Goal: Navigation & Orientation: Understand site structure

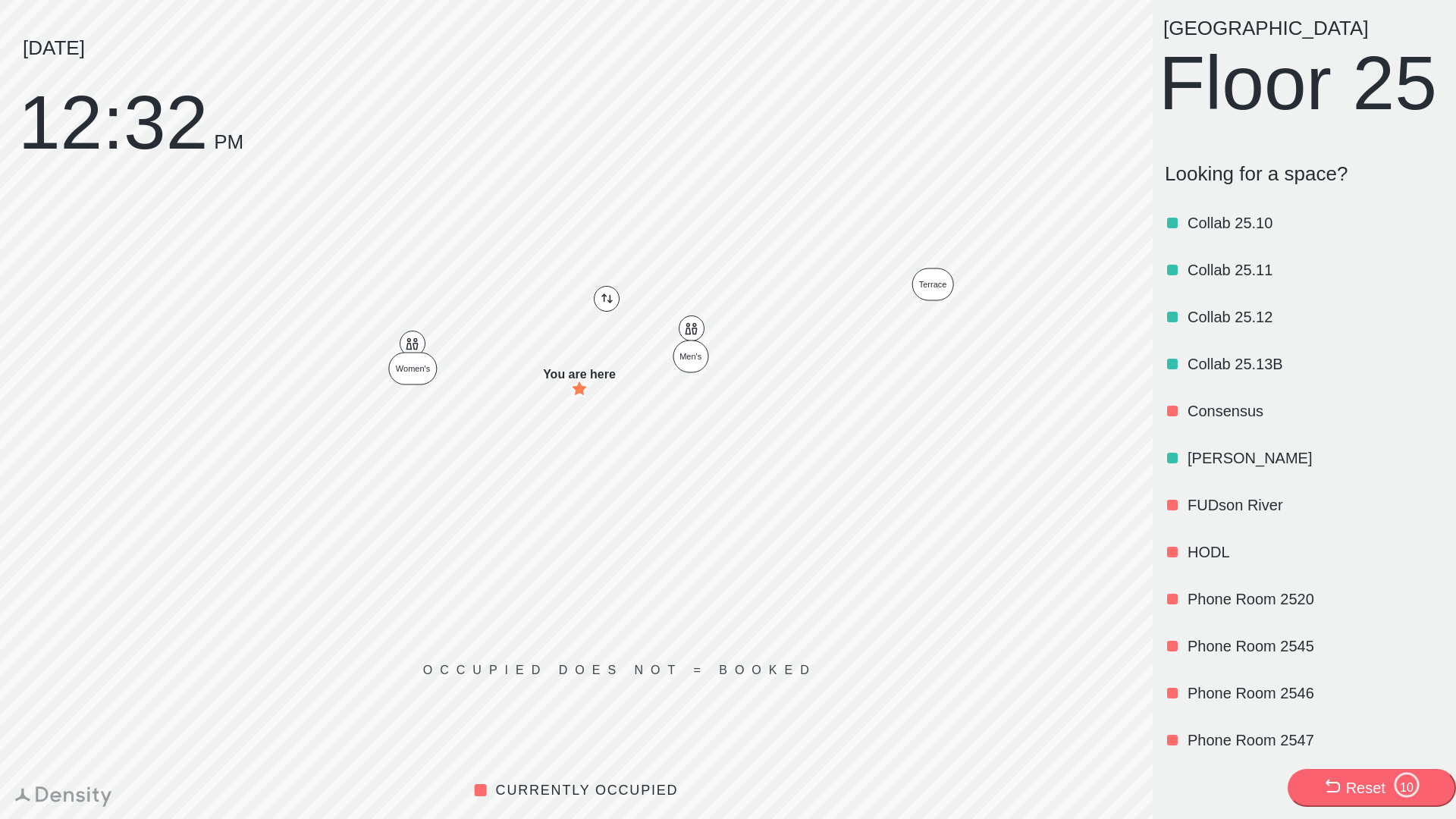
scroll to position [1034, 0]
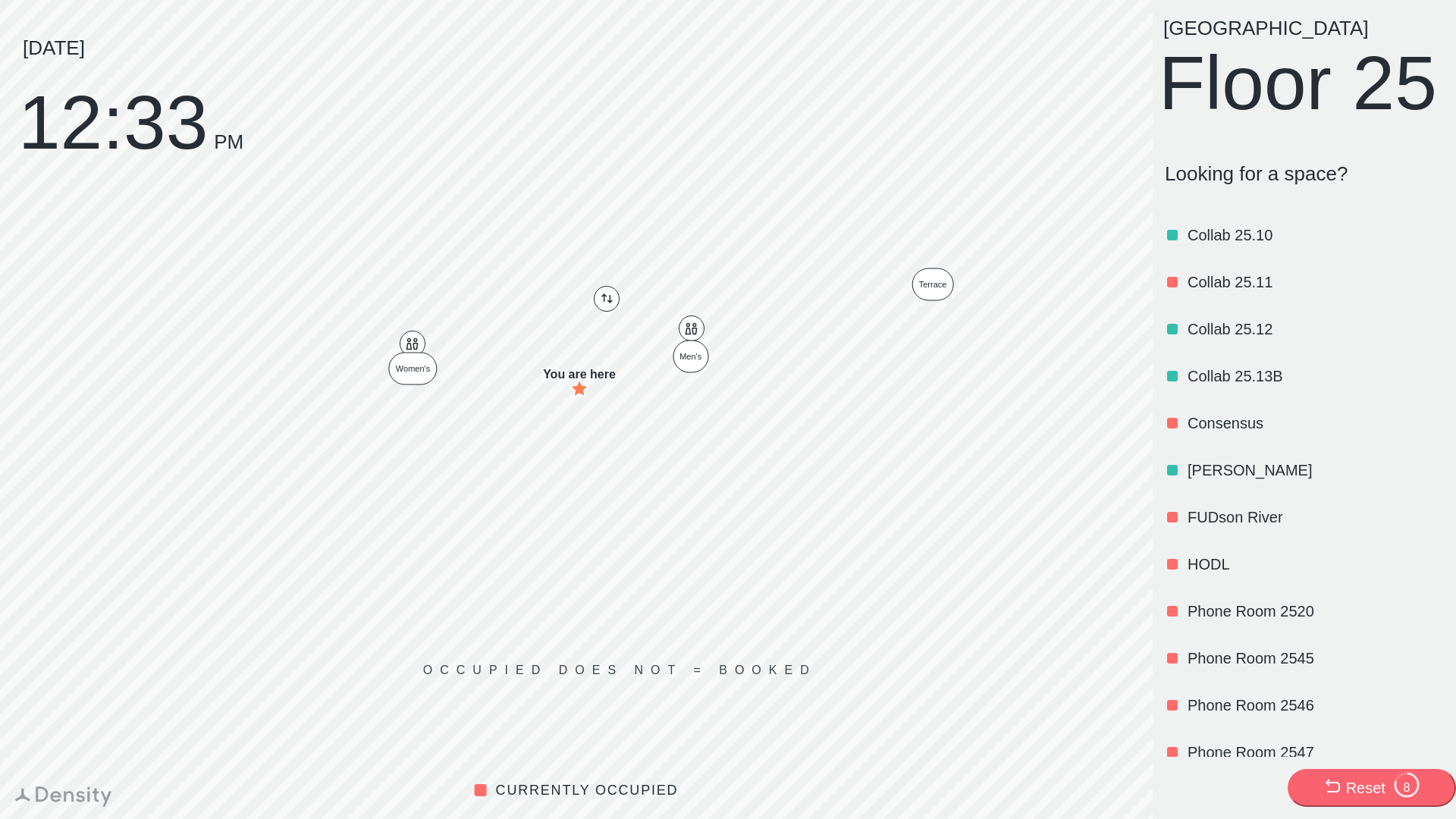
click at [1240, 528] on p "FUDson River" at bounding box center [1313, 517] width 253 height 21
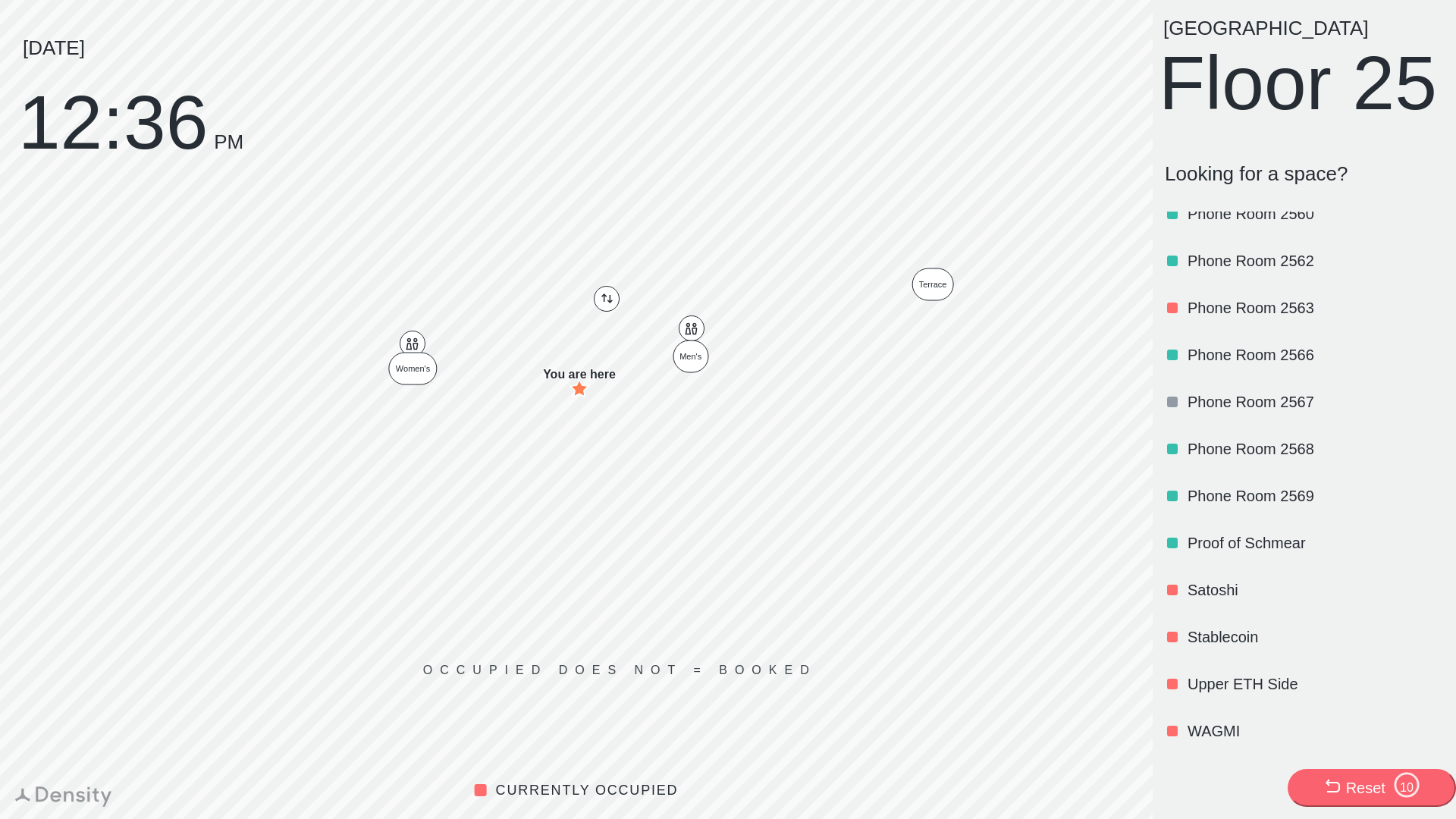
scroll to position [1826, 0]
click at [1203, 717] on div "WAGMI" at bounding box center [1313, 731] width 253 height 52
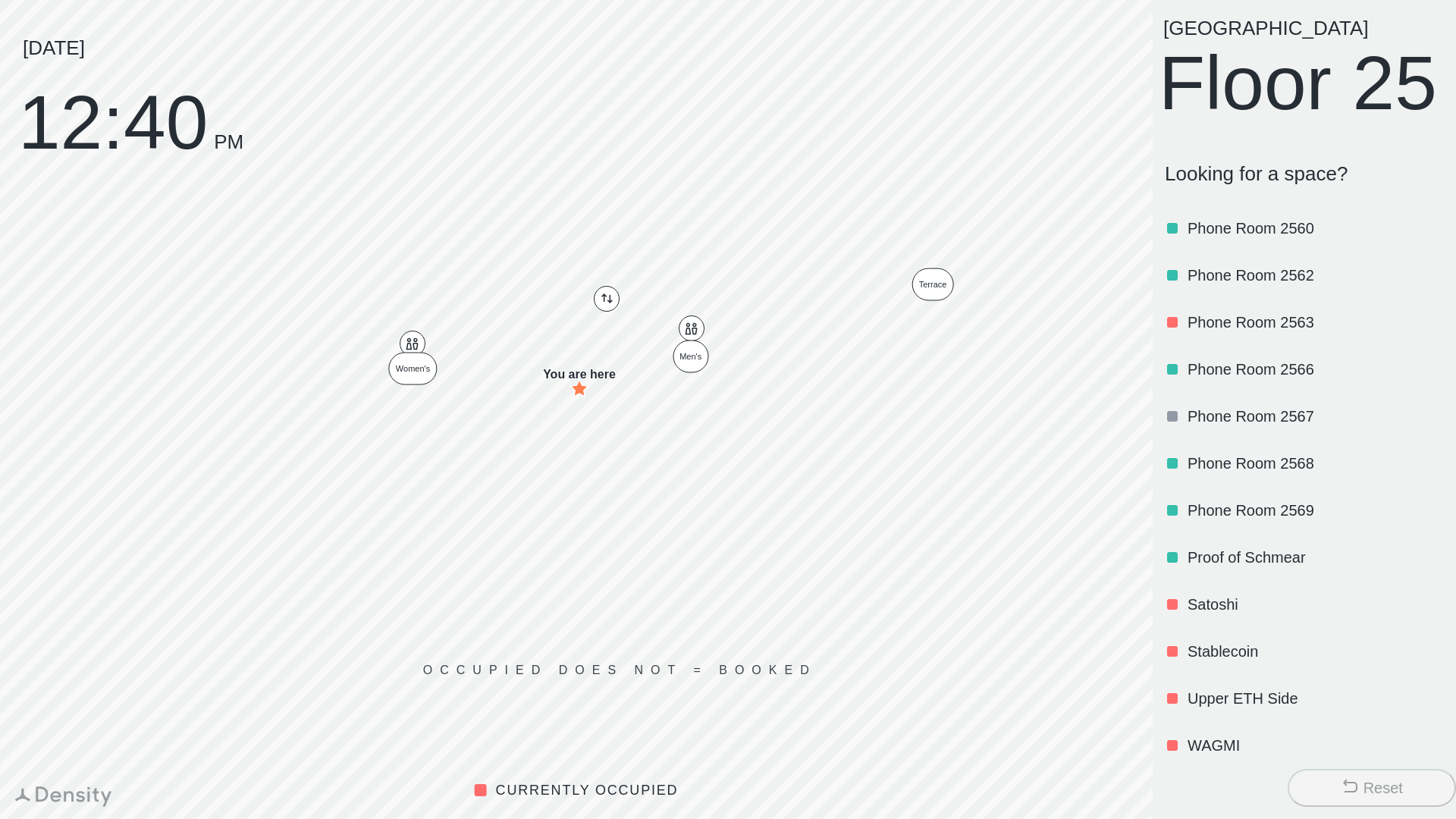
scroll to position [0, 0]
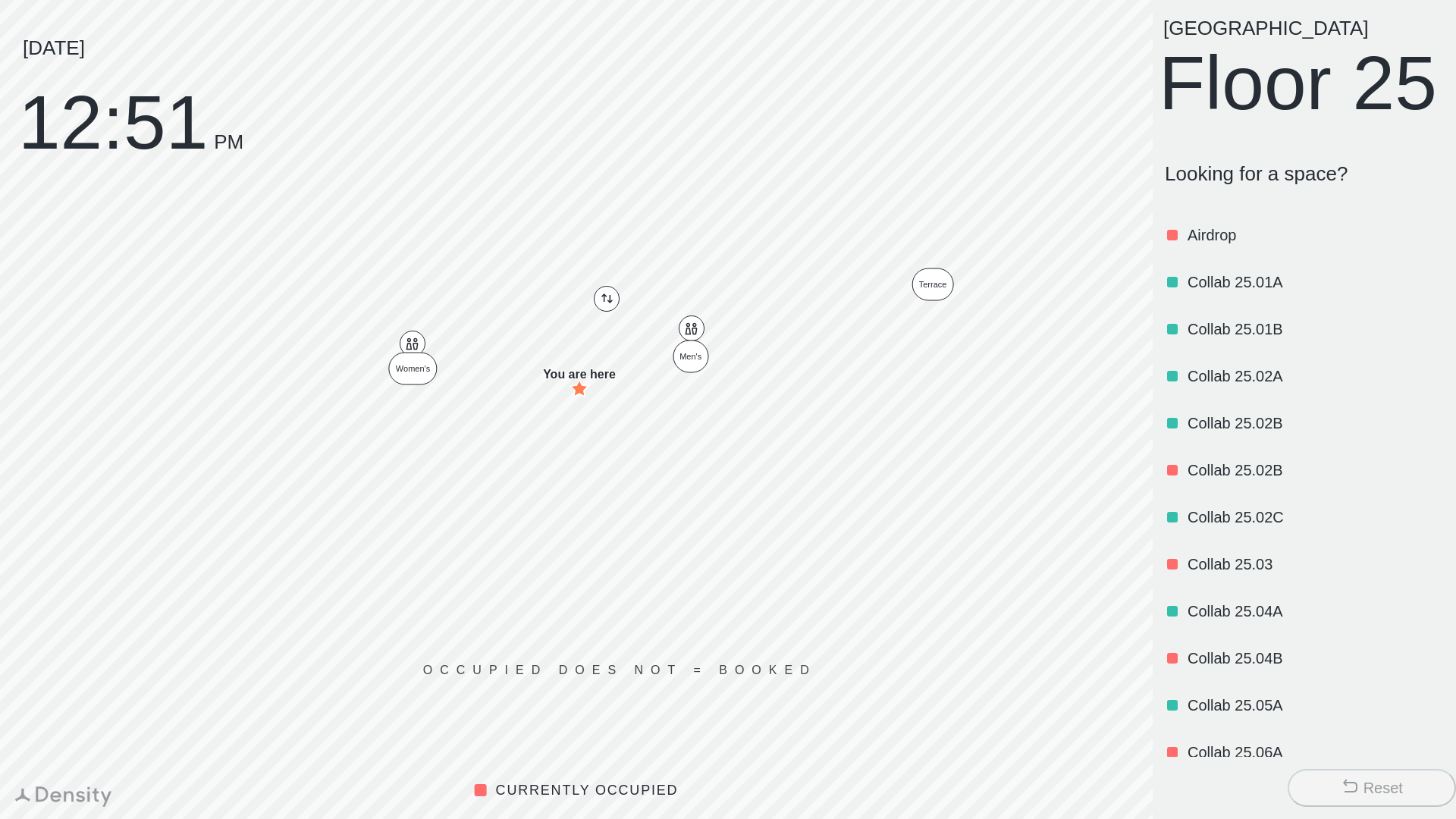
click at [1266, 355] on div "Collab 25.01B" at bounding box center [1313, 329] width 253 height 52
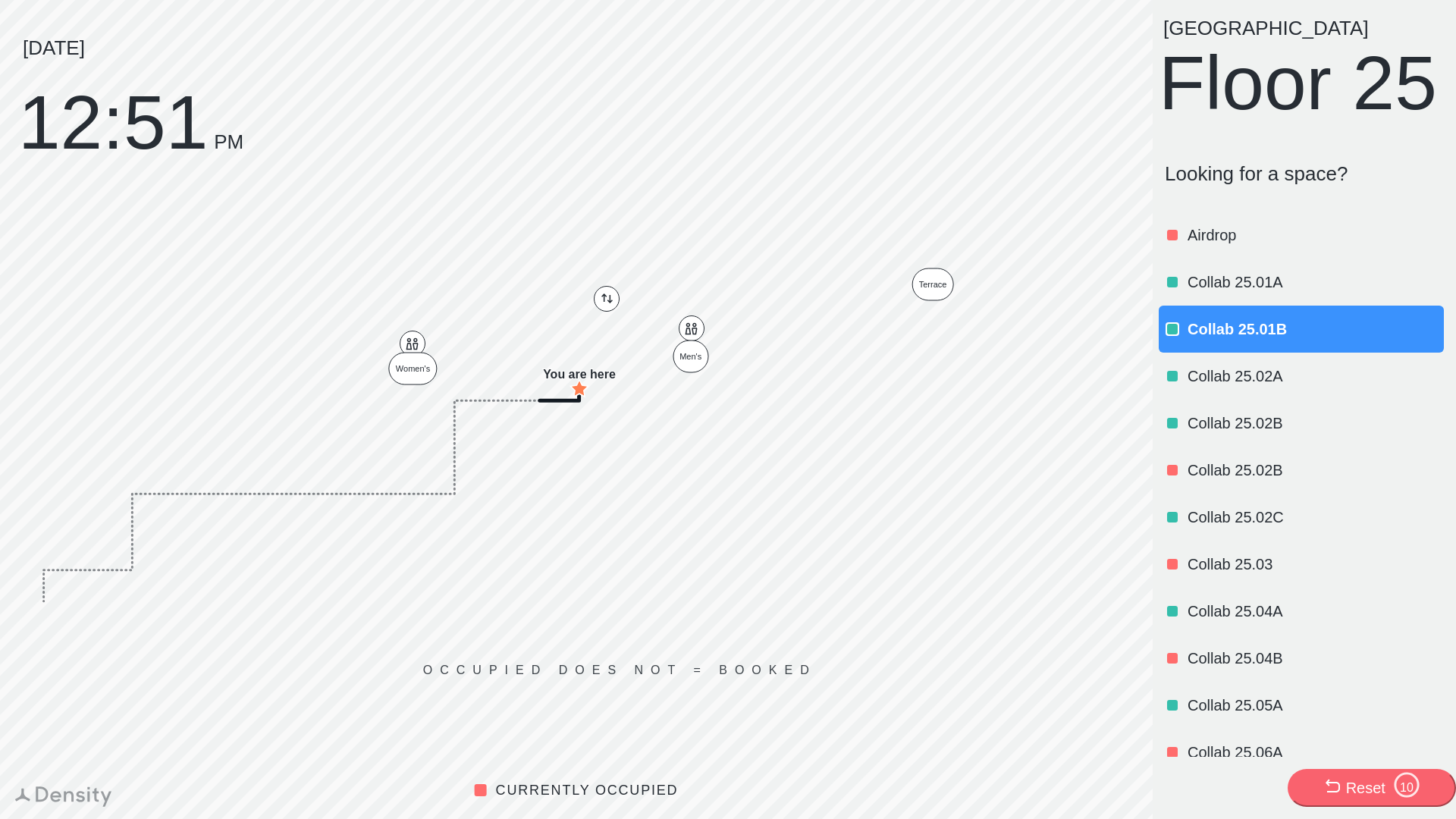
click at [1271, 340] on p "Collab 25.01B" at bounding box center [1313, 329] width 253 height 21
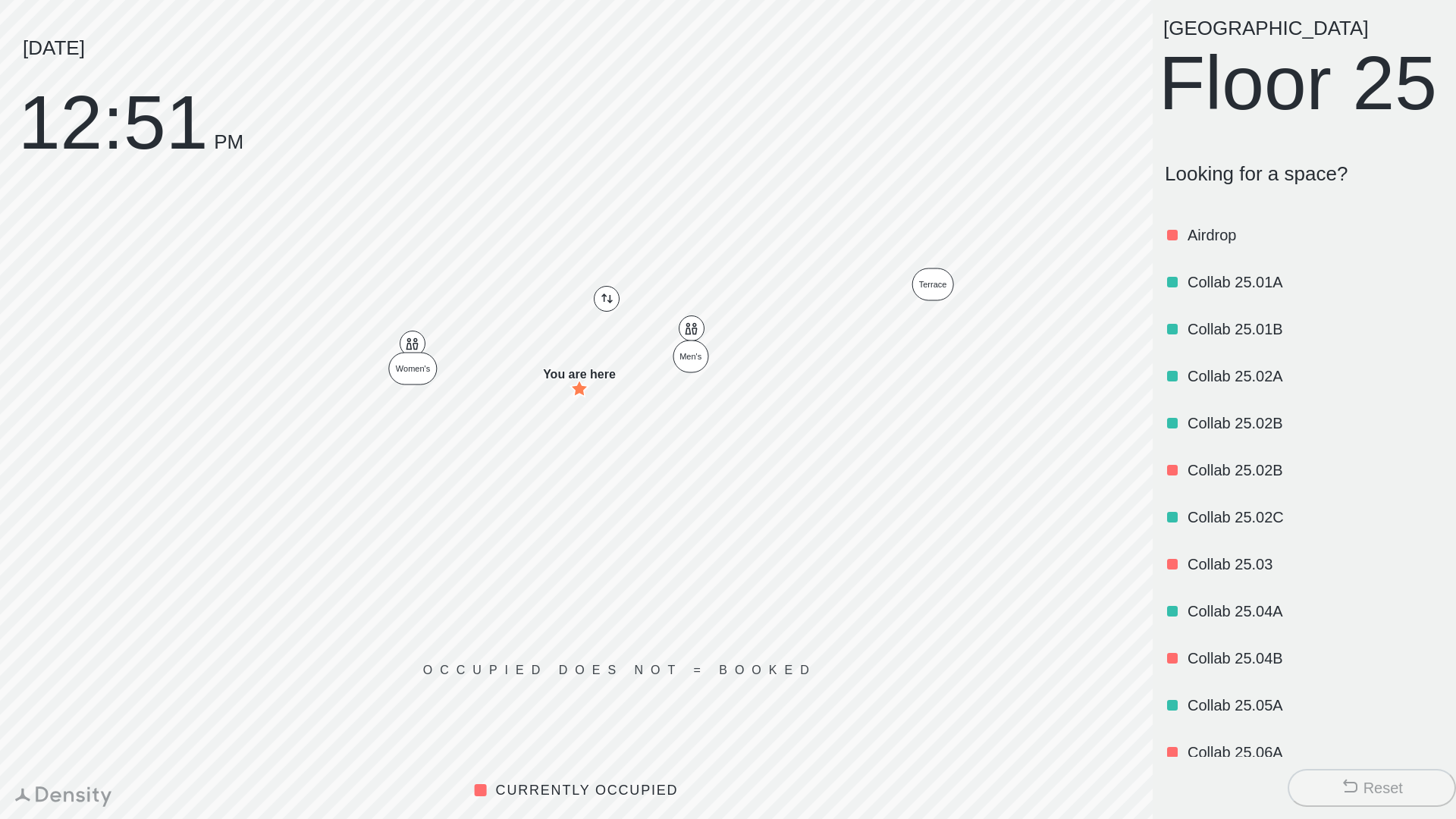
click at [1249, 293] on p "Collab 25.01A" at bounding box center [1313, 281] width 253 height 21
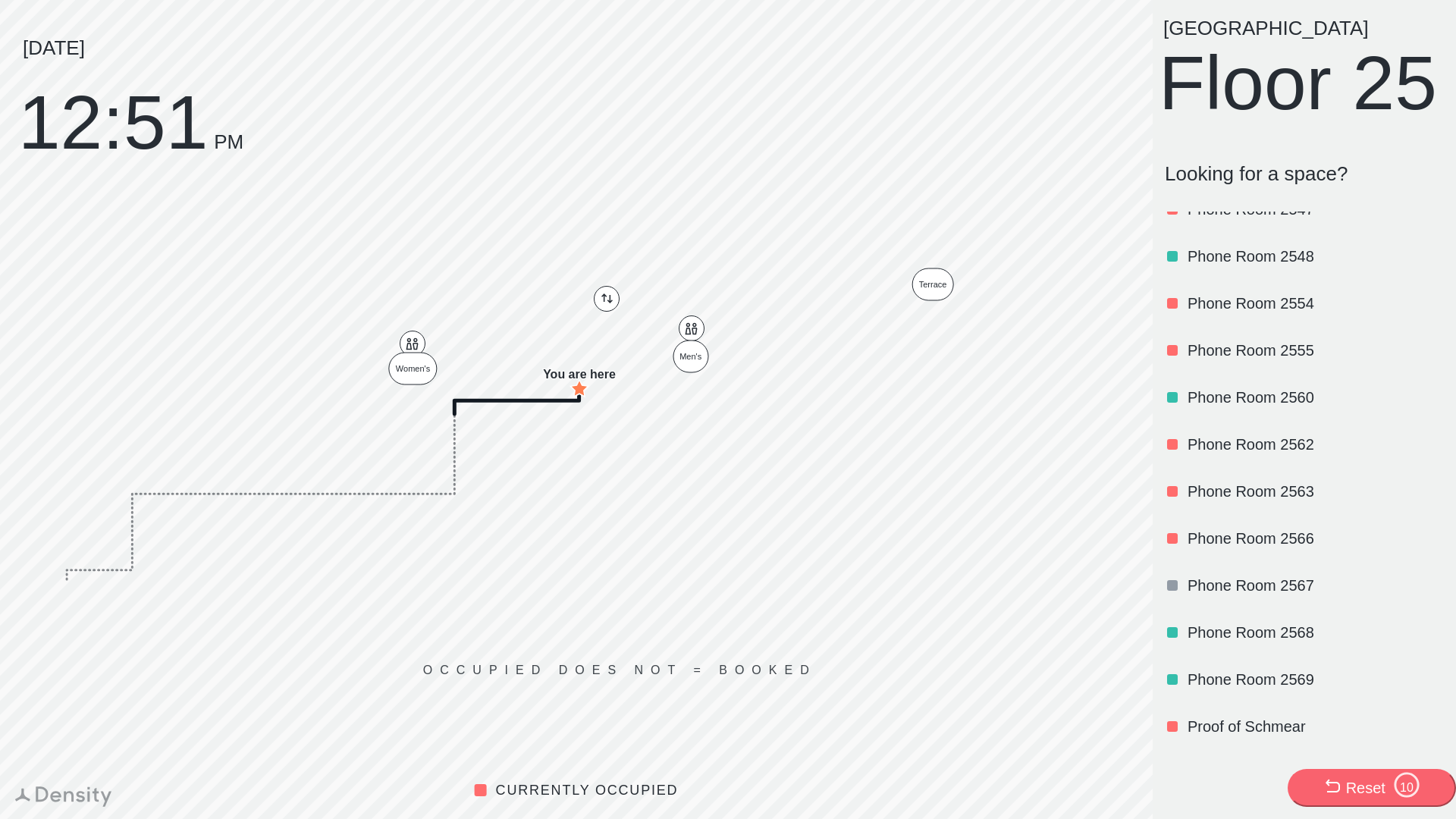
scroll to position [1826, 0]
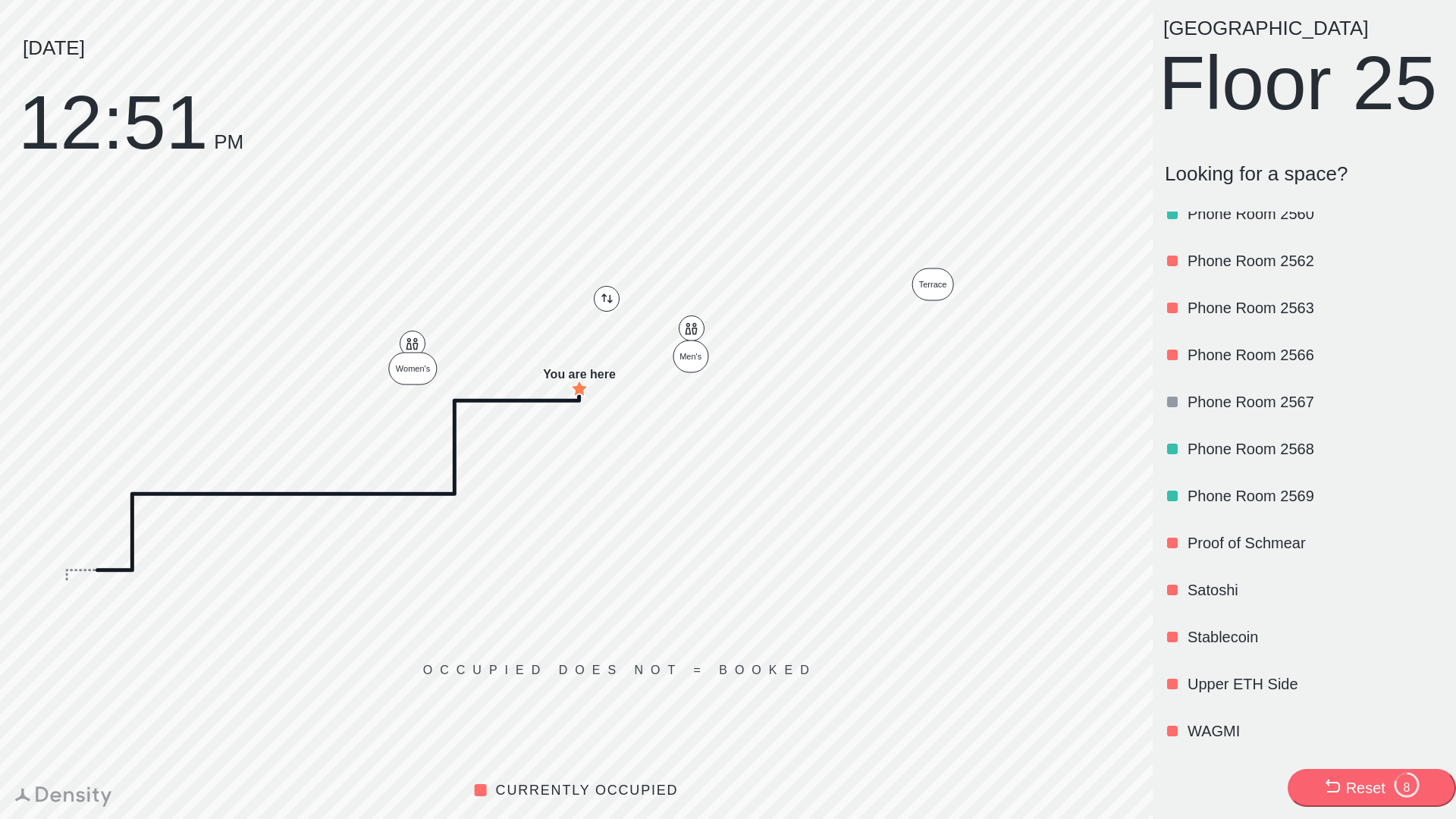
click at [1243, 629] on p "Stablecoin" at bounding box center [1313, 636] width 253 height 21
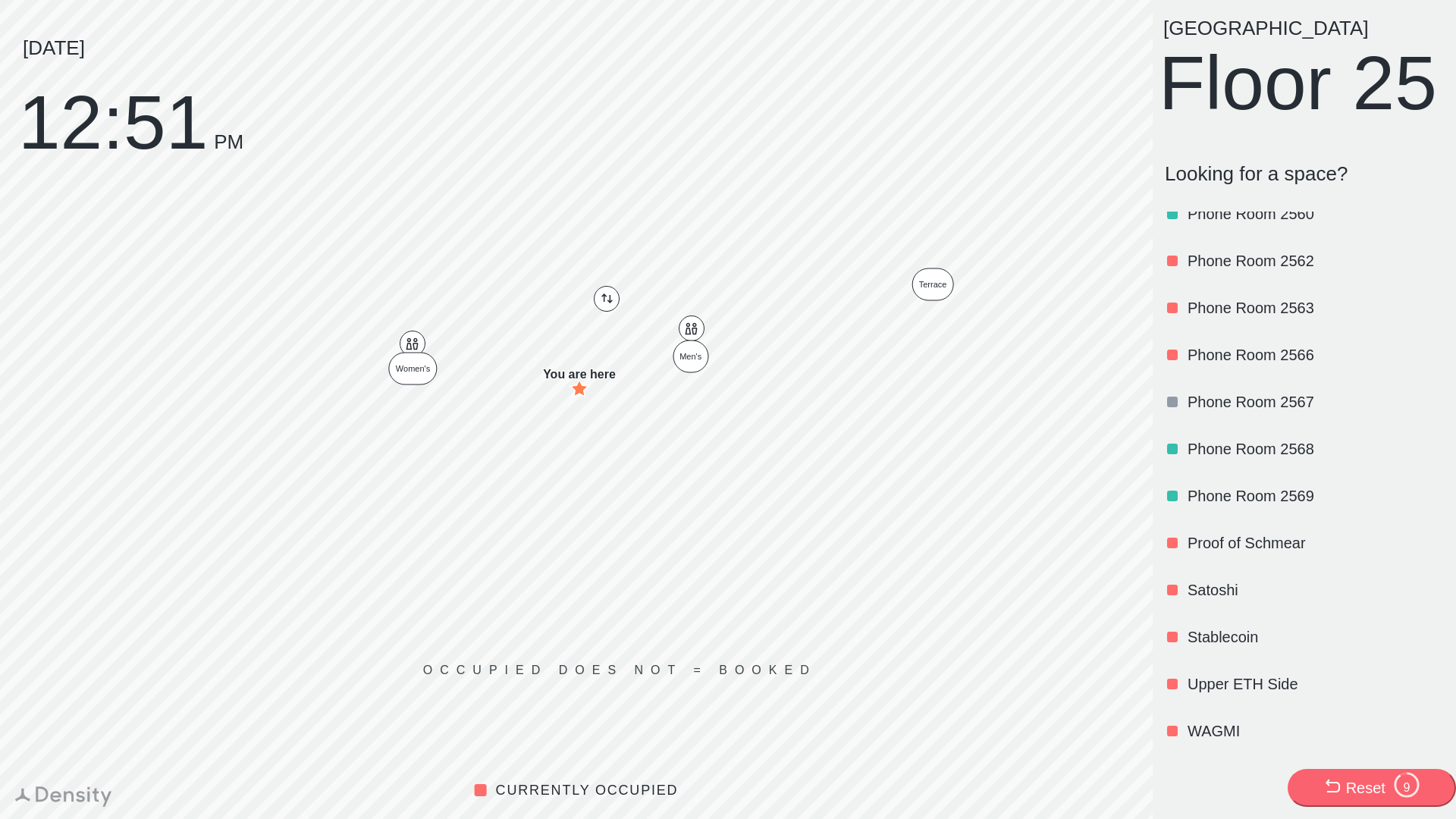
click at [1250, 640] on p "Stablecoin" at bounding box center [1313, 636] width 253 height 21
click at [1226, 632] on p "Stablecoin" at bounding box center [1313, 636] width 253 height 21
click at [1283, 631] on p "Stablecoin" at bounding box center [1313, 636] width 253 height 21
click at [1236, 550] on p "Proof of Schmear" at bounding box center [1313, 543] width 253 height 21
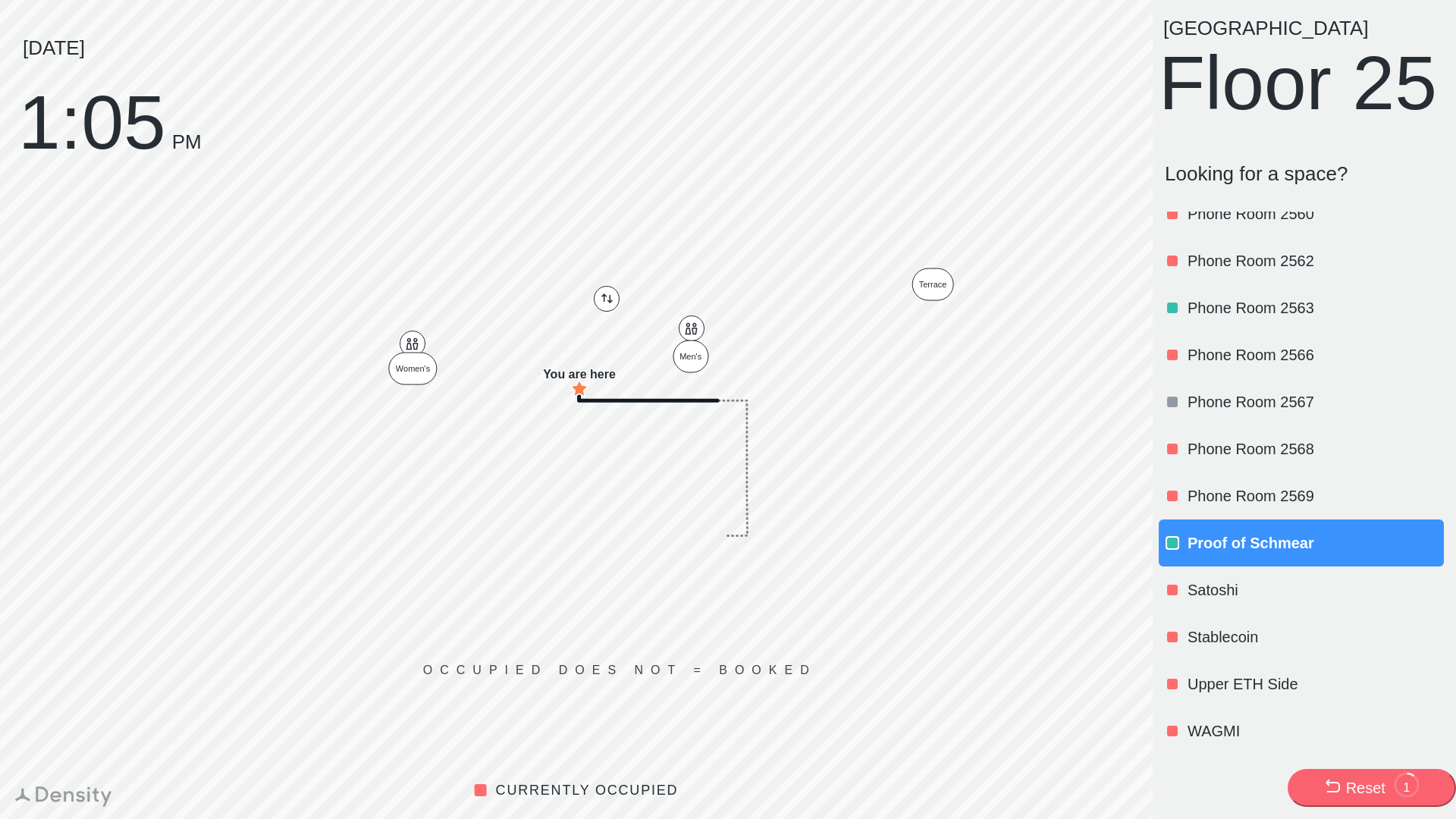
scroll to position [0, 0]
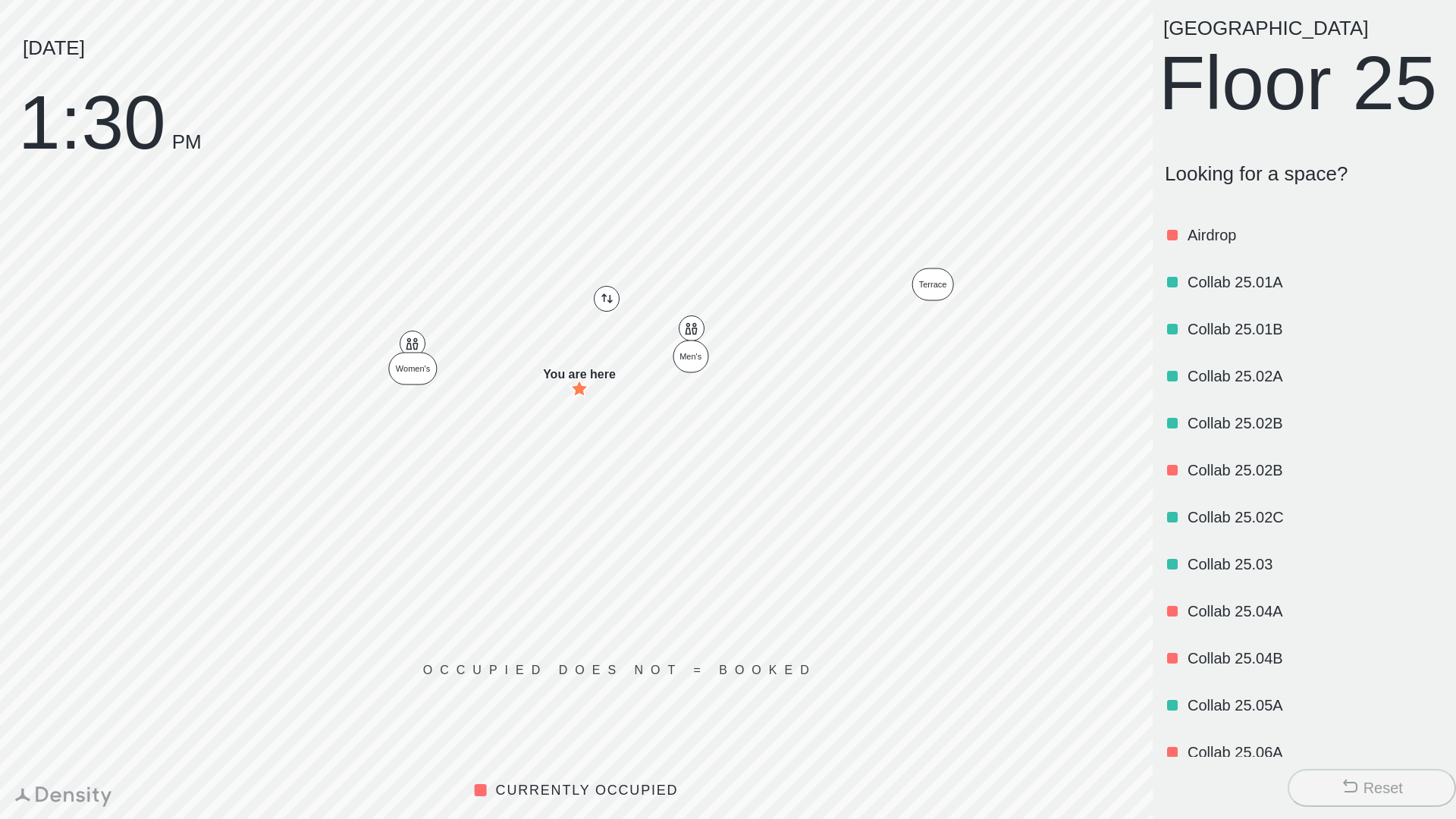
click at [1375, 789] on div "Reset" at bounding box center [1383, 787] width 39 height 21
click at [1361, 779] on div "Reset" at bounding box center [1372, 787] width 62 height 21
click at [1369, 788] on div "Reset" at bounding box center [1383, 787] width 39 height 21
click at [1378, 776] on button "Reset" at bounding box center [1372, 787] width 169 height 38
click at [1328, 790] on button "Reset" at bounding box center [1372, 787] width 169 height 38
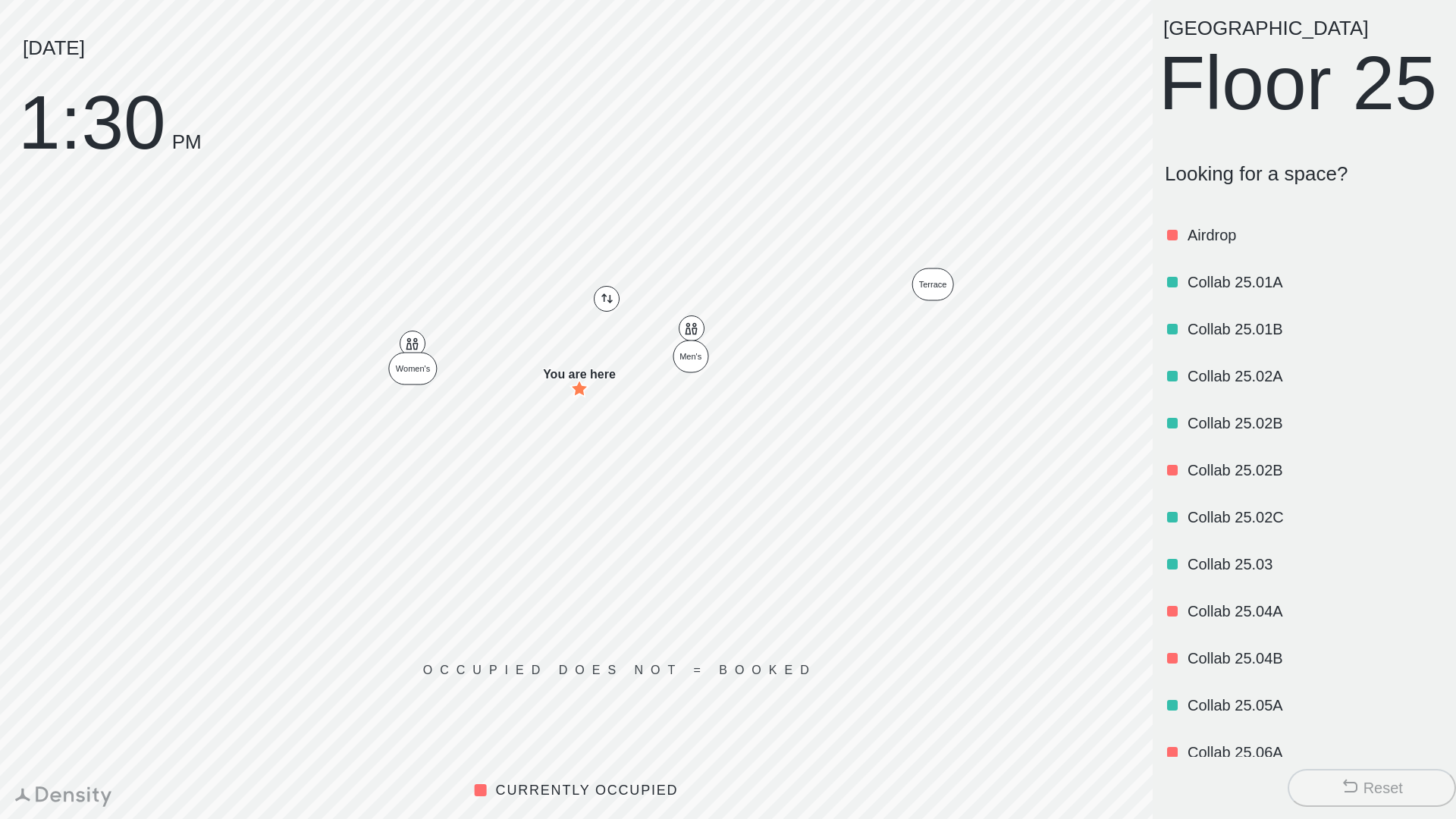
click at [1335, 779] on button "Reset" at bounding box center [1372, 787] width 169 height 38
click at [1340, 763] on div "Reset" at bounding box center [1304, 788] width 291 height 50
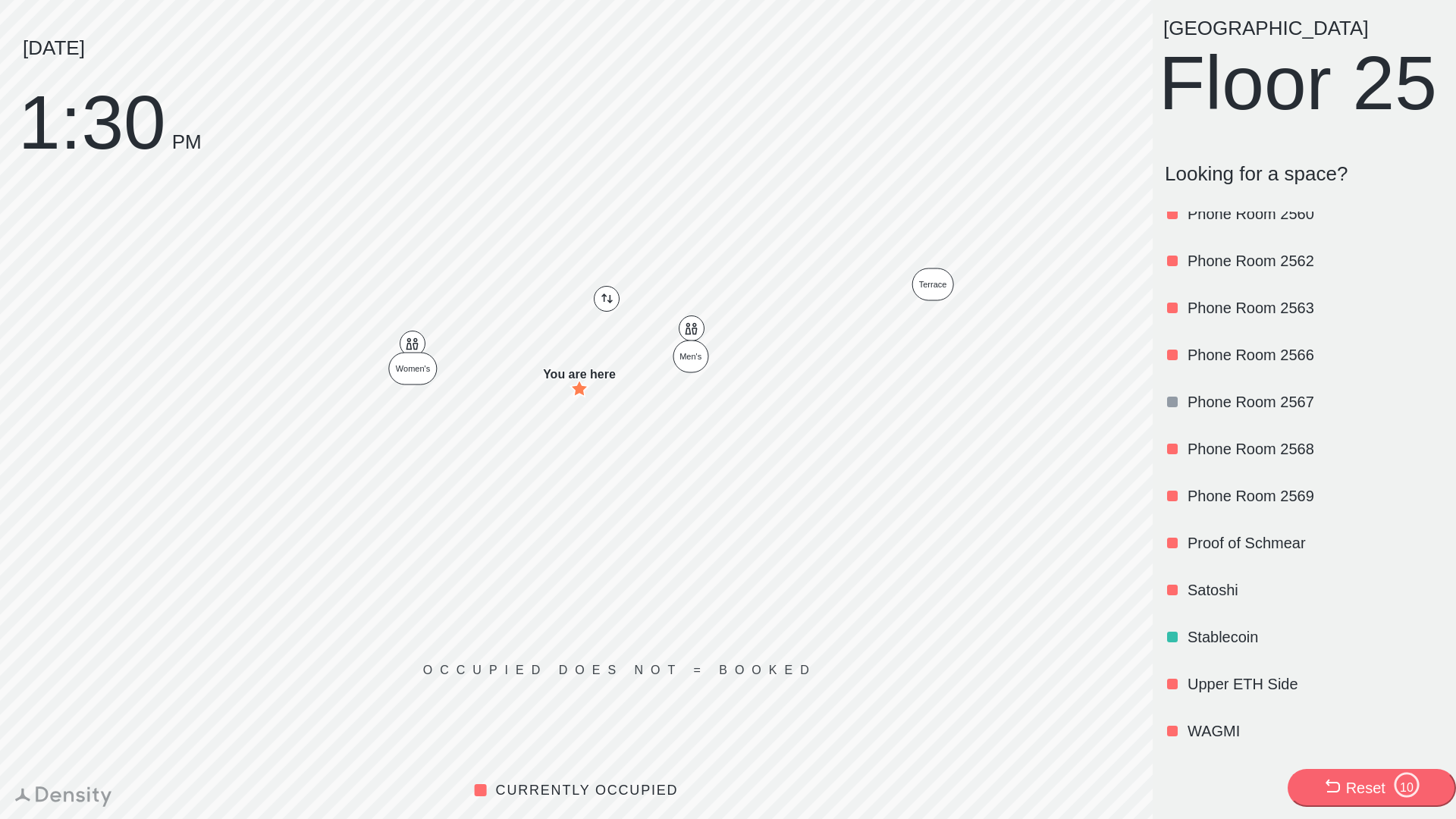
scroll to position [1800, 0]
click at [1211, 554] on p "Proof of Schmear" at bounding box center [1313, 543] width 253 height 21
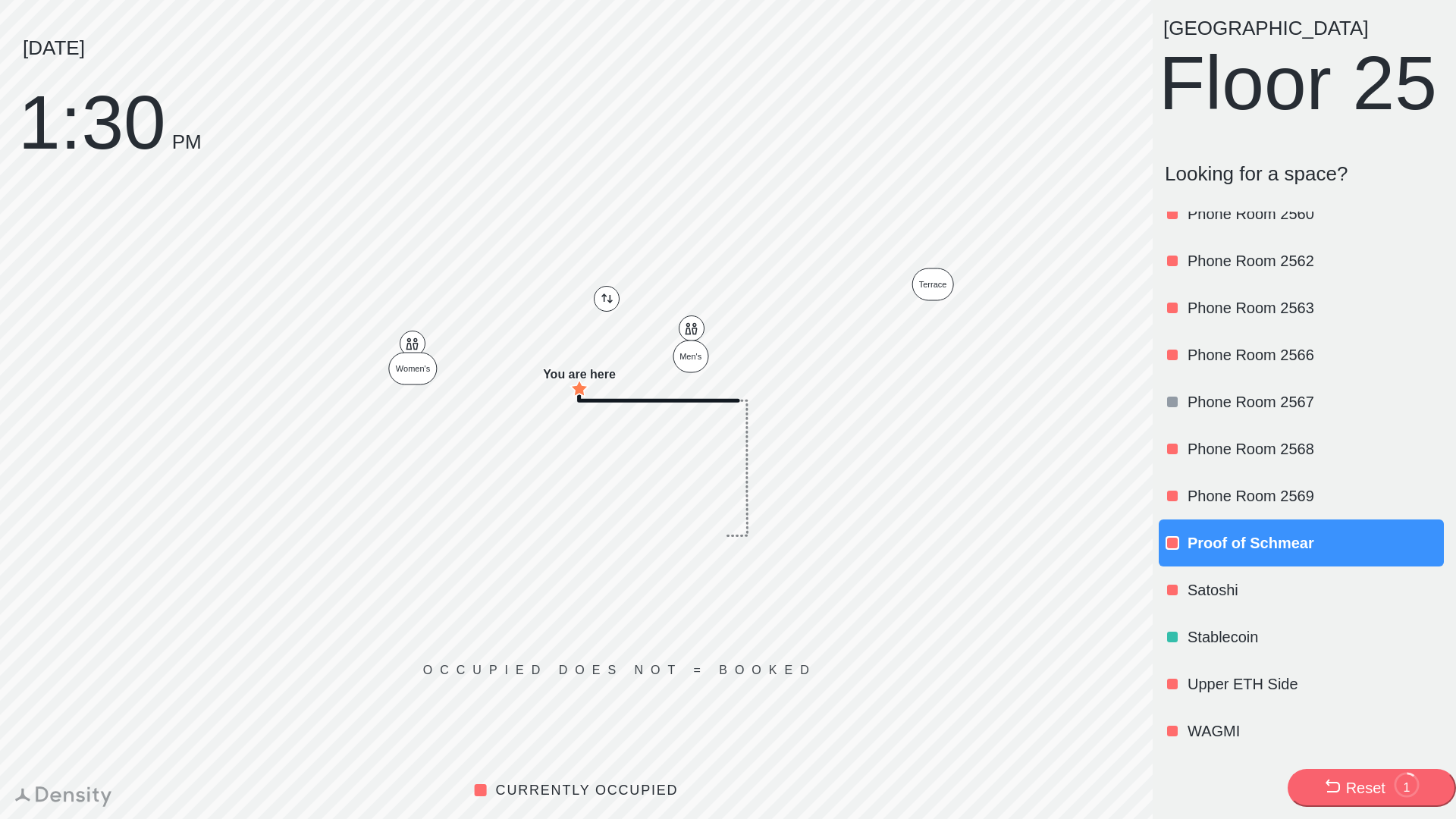
scroll to position [0, 0]
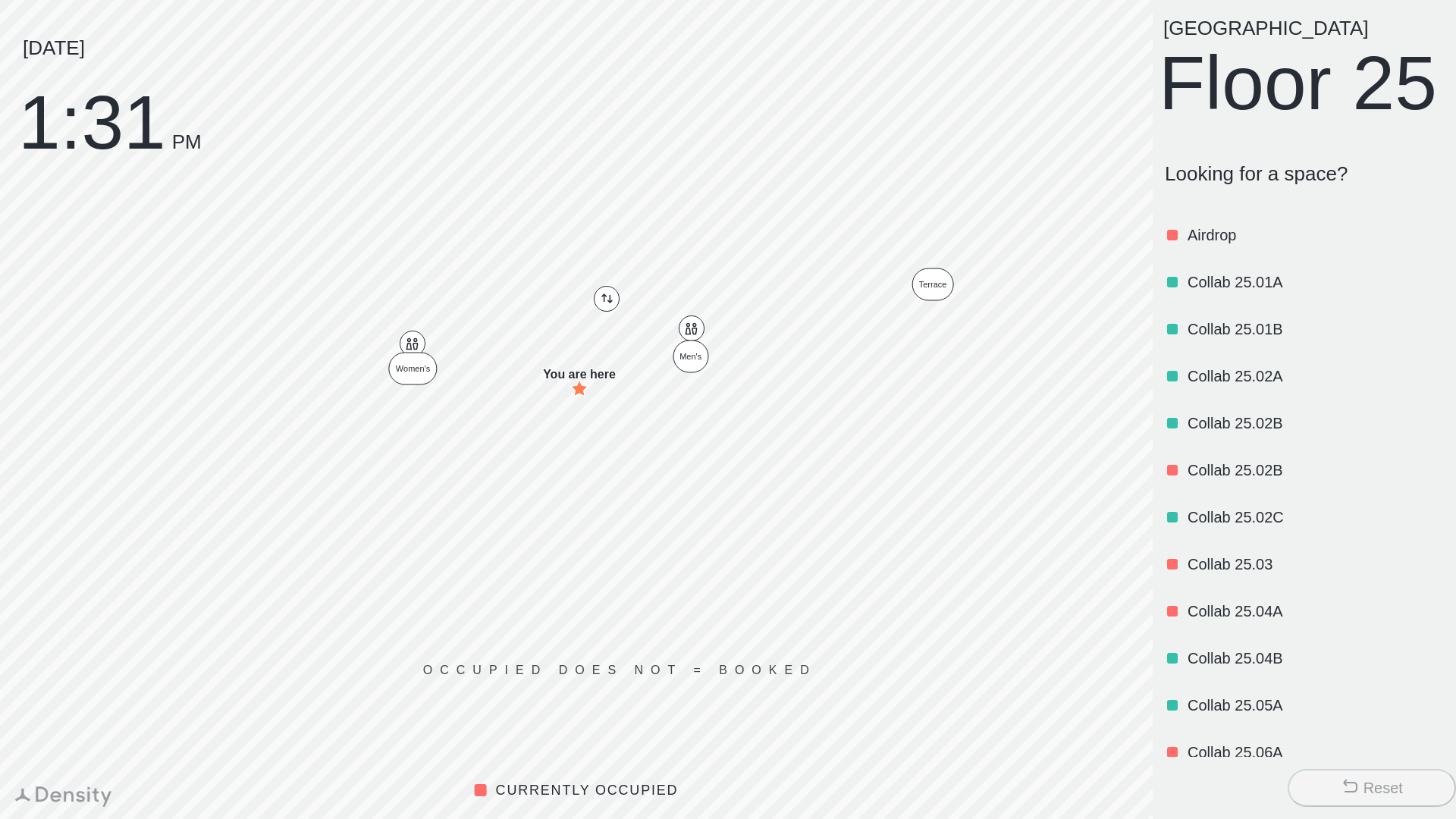
click at [1173, 243] on div at bounding box center [1172, 235] width 15 height 15
click at [1206, 245] on p "Airdrop" at bounding box center [1313, 235] width 253 height 21
